Goal: Information Seeking & Learning: Learn about a topic

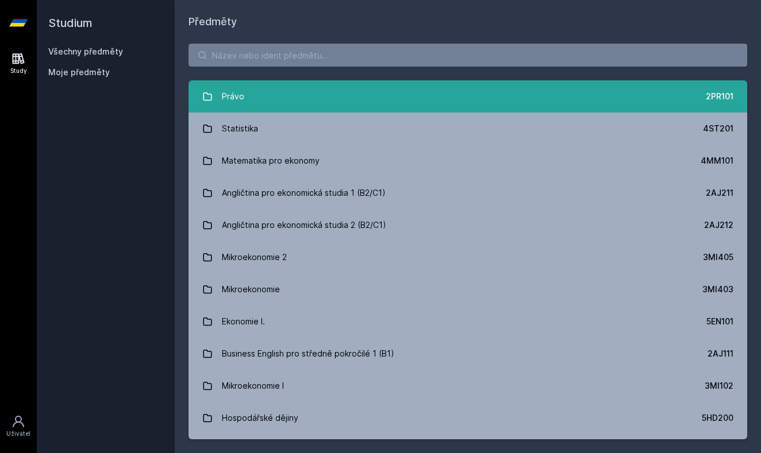
click at [263, 104] on link "Právo 2PR101" at bounding box center [467, 96] width 559 height 32
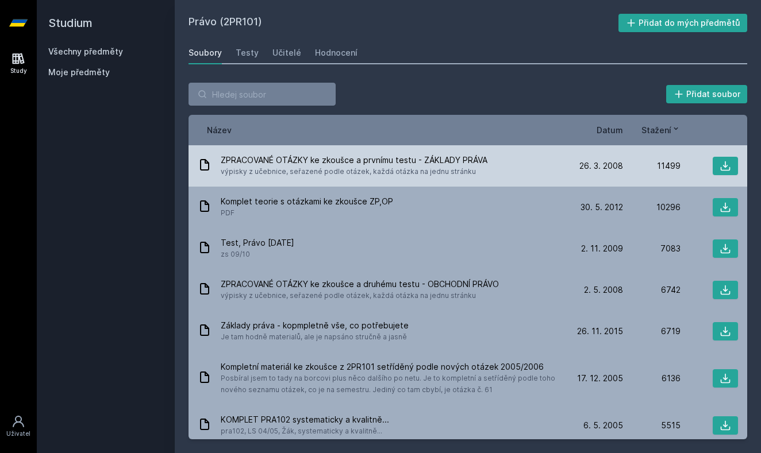
click at [314, 163] on span "ZPRACOVANÉ OTÁZKY ke zkoušce a prvnímu testu - ZÁKLADY PRÁVA" at bounding box center [354, 160] width 267 height 11
click at [200, 167] on icon at bounding box center [205, 165] width 14 height 14
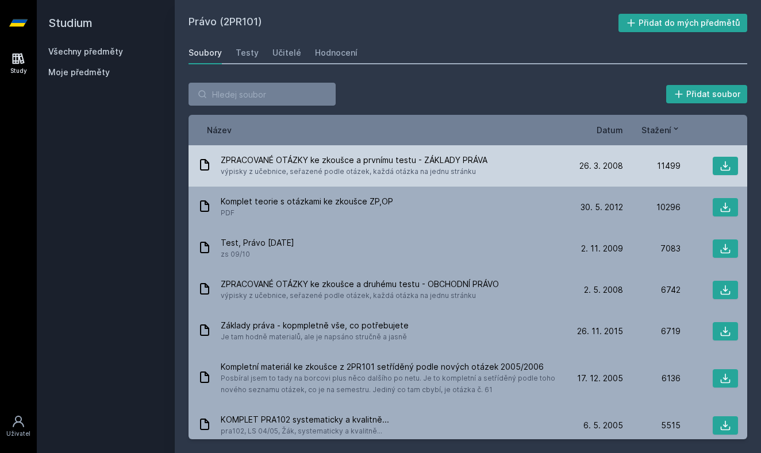
click at [200, 167] on icon at bounding box center [205, 165] width 14 height 14
click at [410, 164] on span "ZPRACOVANÉ OTÁZKY ke zkoušce a prvnímu testu - ZÁKLADY PRÁVA" at bounding box center [354, 160] width 267 height 11
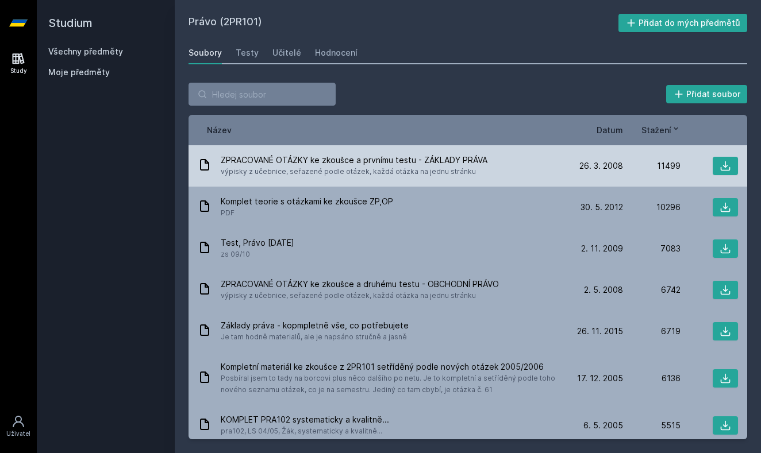
click at [524, 177] on div "ZPRACOVANÉ OTÁZKY ke zkoušce a prvnímu testu - ZÁKLADY PRÁVA výpisky z učebnice…" at bounding box center [382, 166] width 368 height 23
click at [732, 167] on button at bounding box center [725, 166] width 25 height 18
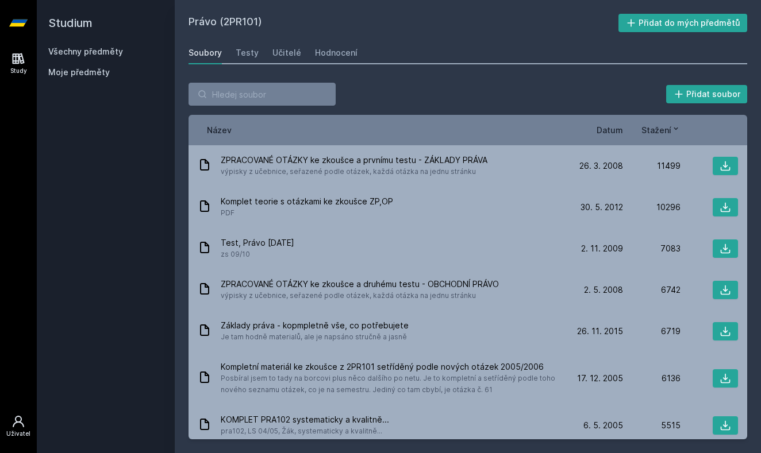
click at [17, 425] on icon at bounding box center [18, 422] width 14 height 14
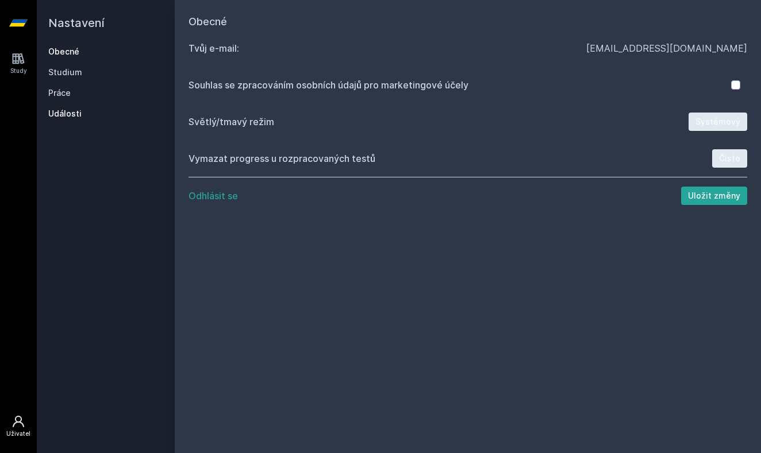
click at [75, 113] on link "Události" at bounding box center [105, 113] width 115 height 11
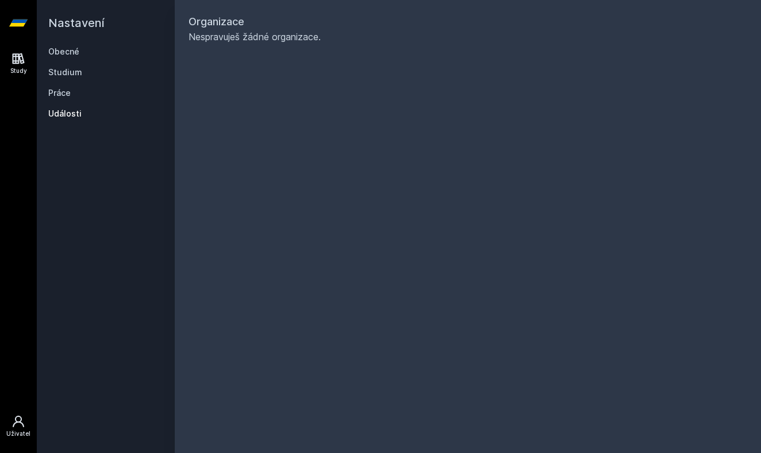
click at [24, 62] on icon at bounding box center [19, 58] width 12 height 11
